Goal: Find specific page/section: Find specific page/section

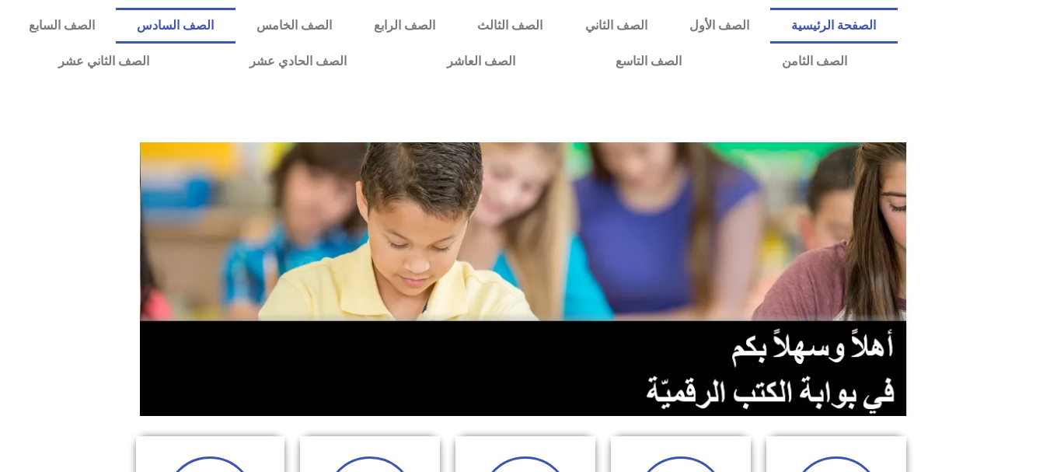
click at [235, 32] on link "الصف السادس" at bounding box center [175, 26] width 119 height 36
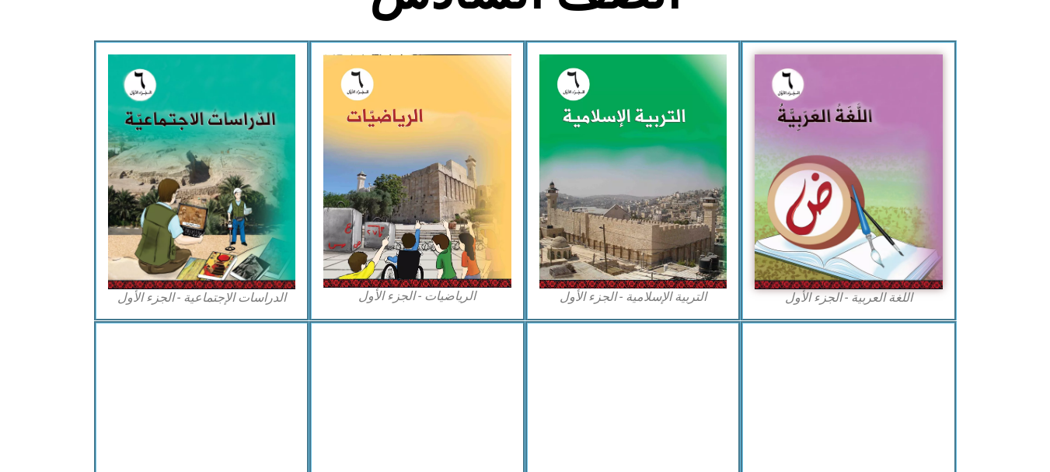
scroll to position [448, 0]
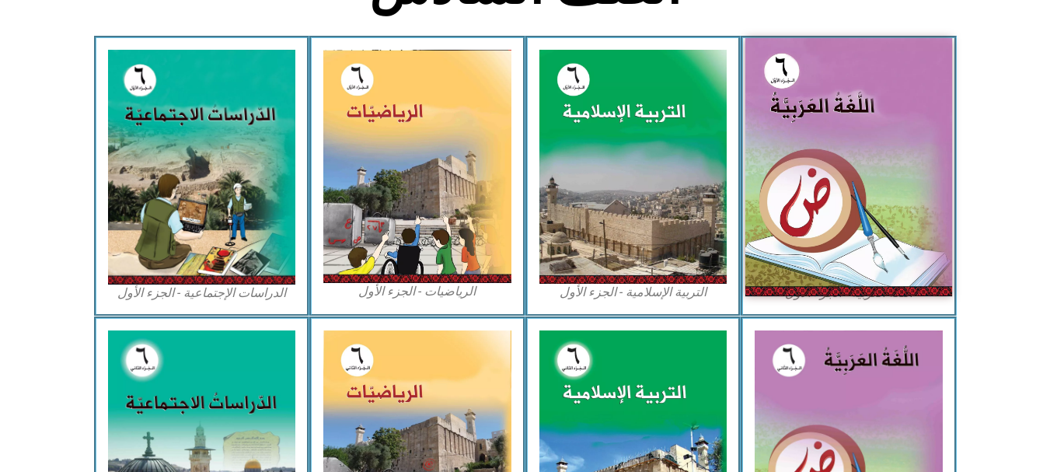
click at [881, 180] on img at bounding box center [848, 167] width 207 height 258
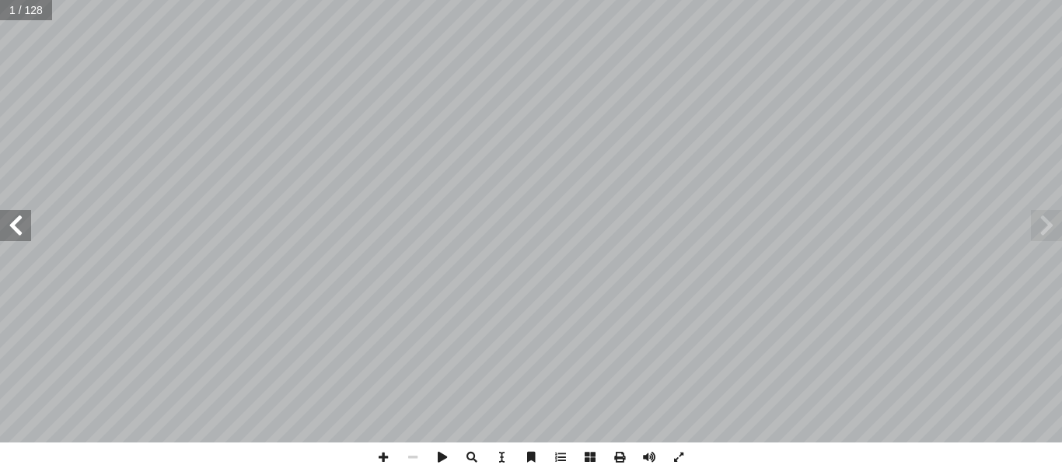
click at [24, 227] on span at bounding box center [15, 225] width 31 height 31
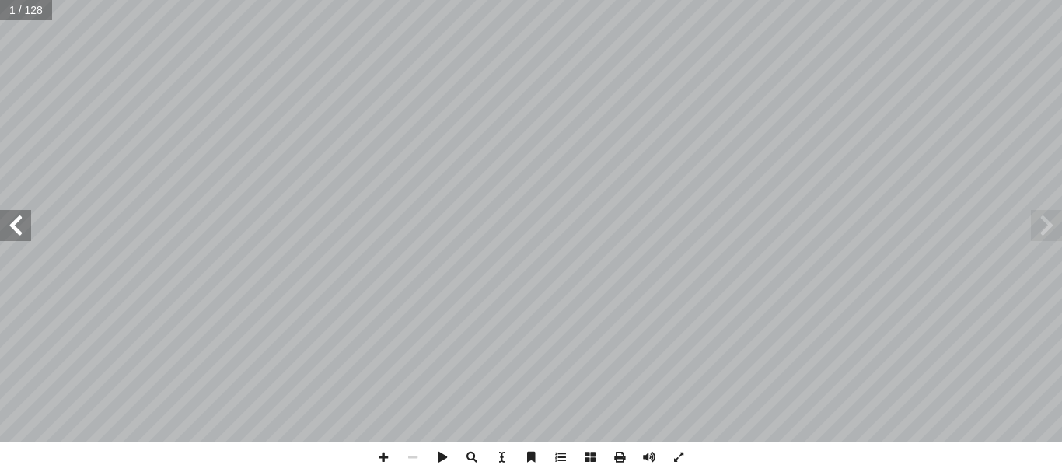
click at [24, 227] on span at bounding box center [15, 225] width 31 height 31
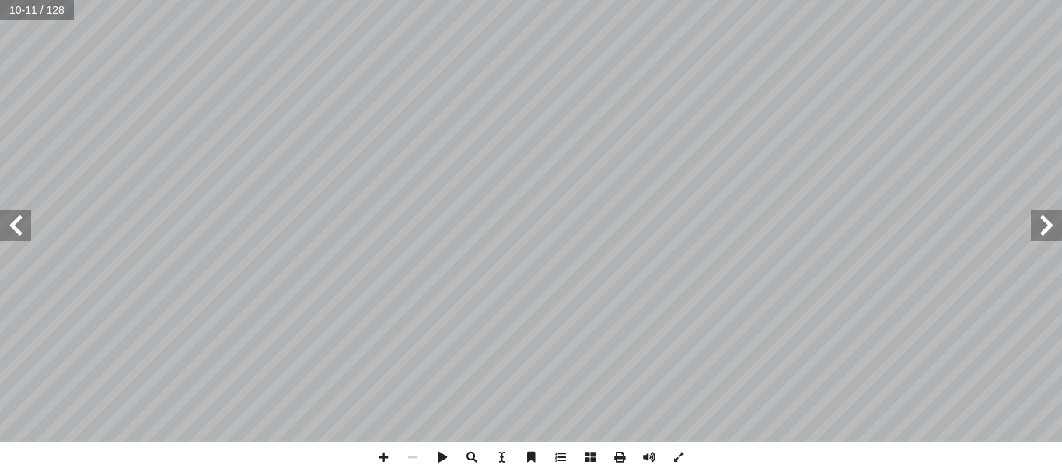
click at [24, 227] on span at bounding box center [15, 225] width 31 height 31
click at [386, 457] on span at bounding box center [383, 457] width 30 height 30
click at [379, 456] on span at bounding box center [383, 457] width 30 height 30
click at [678, 457] on span at bounding box center [679, 457] width 30 height 30
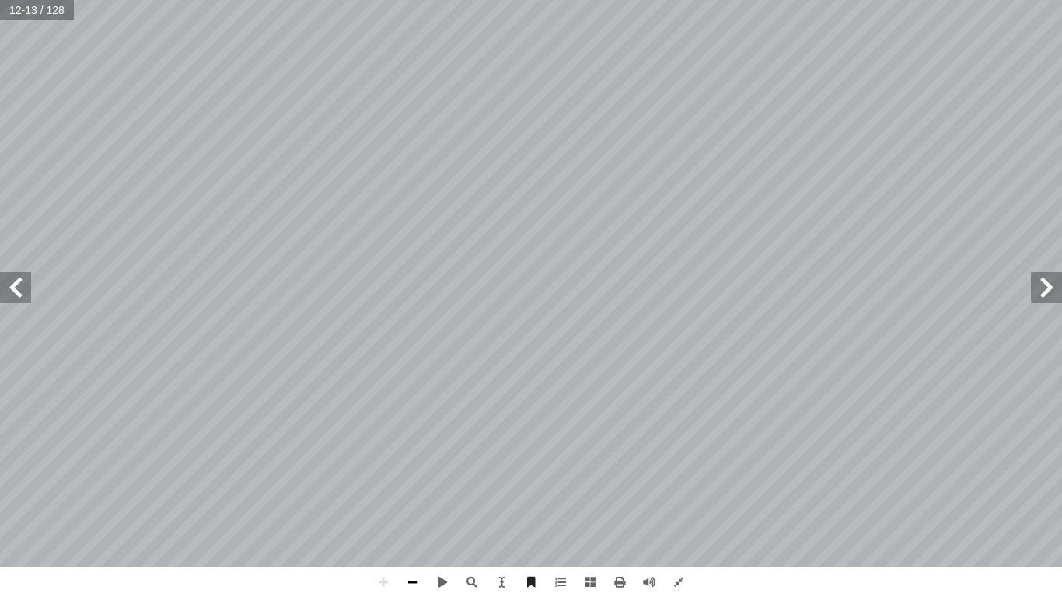
click at [410, 471] on span at bounding box center [413, 582] width 30 height 30
click at [363, 471] on div "٨ ؟ َ مين ِ ر ْ ج ُ الم ِ وم َ بالق َ ة َ العقوب ِ ه ِ زال ْ ن ِ إ ا َ ثناء أ ا…" at bounding box center [531, 298] width 1062 height 597
click at [410, 471] on span at bounding box center [413, 582] width 30 height 30
click at [387, 471] on span at bounding box center [383, 582] width 30 height 30
